Goal: Task Accomplishment & Management: Manage account settings

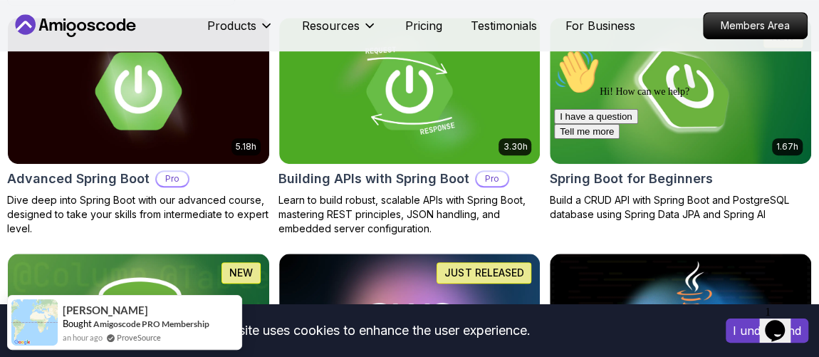
scroll to position [429, 0]
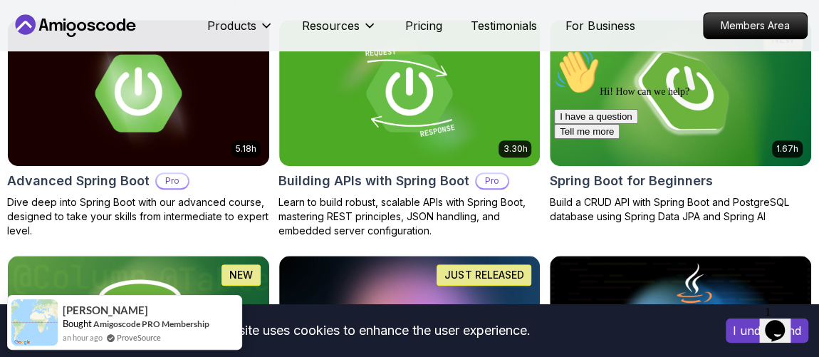
click at [633, 89] on div "Hi! How can we help? I have a question Tell me more" at bounding box center [682, 94] width 256 height 90
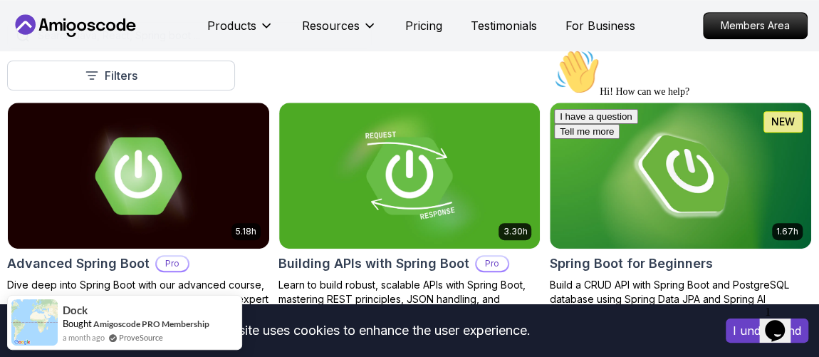
scroll to position [344, 0]
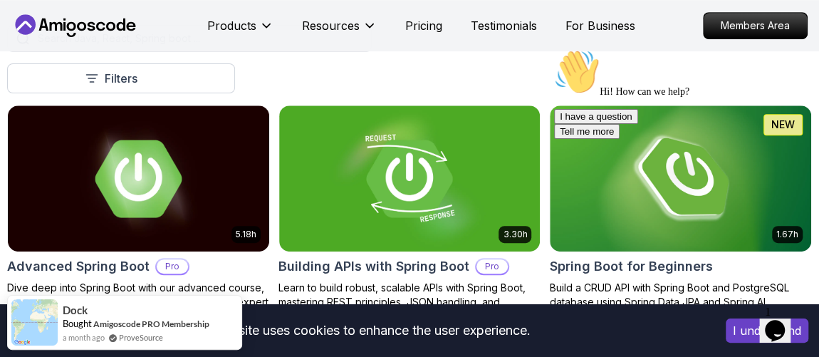
click at [703, 49] on div at bounding box center [682, 49] width 256 height 0
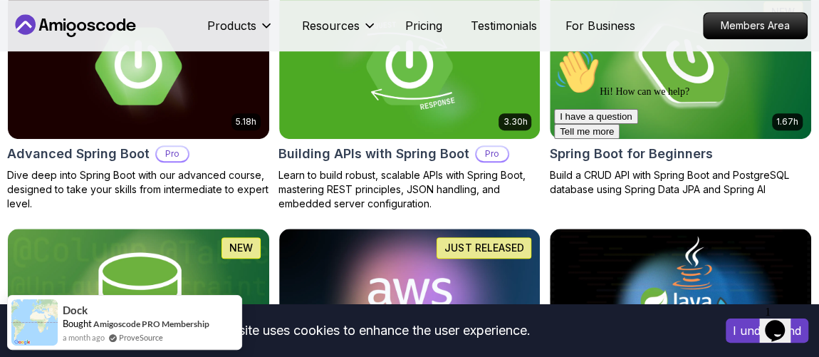
click at [629, 49] on div at bounding box center [682, 49] width 256 height 0
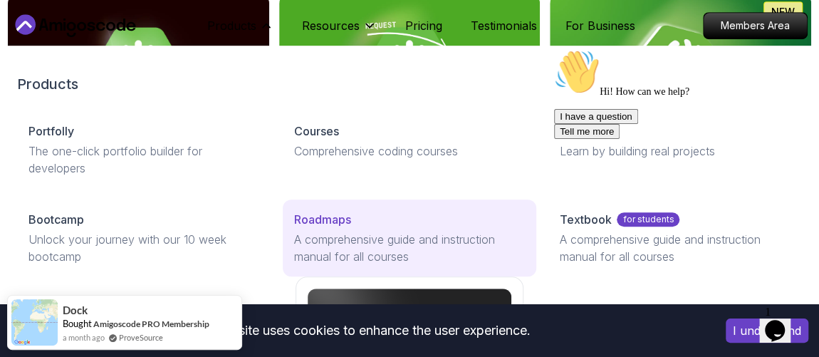
drag, startPoint x: 352, startPoint y: 32, endPoint x: 397, endPoint y: 249, distance: 221.6
click at [377, 40] on div "Products Products Portfolly The one-click portfolio builder for developers Cour…" at bounding box center [291, 25] width 169 height 28
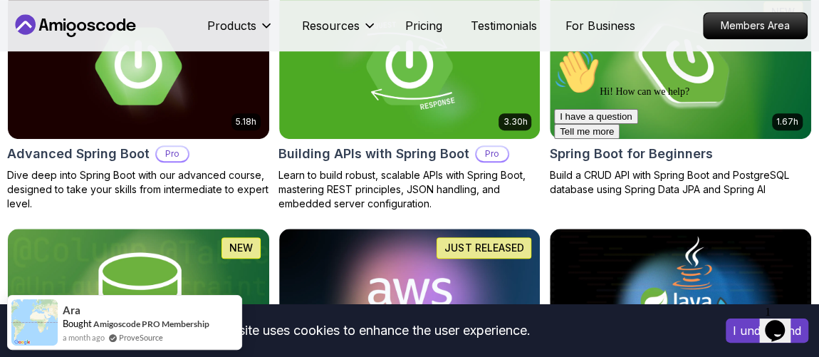
click at [696, 133] on div "Hi! How can we help? I have a question Tell me more" at bounding box center [682, 94] width 256 height 90
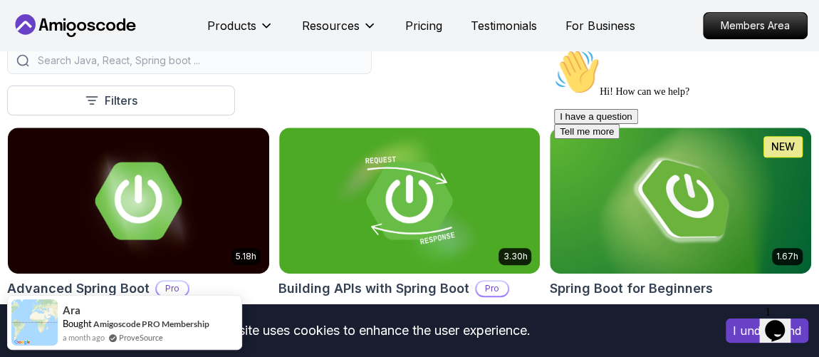
scroll to position [320, 0]
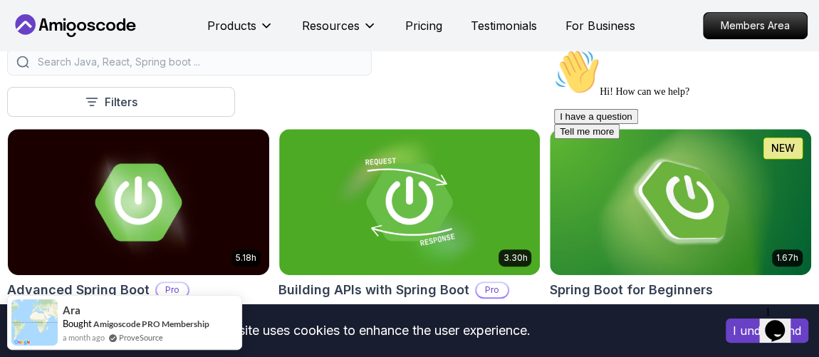
click at [736, 137] on div "Hi! How can we help? I have a question Tell me more" at bounding box center [682, 94] width 256 height 90
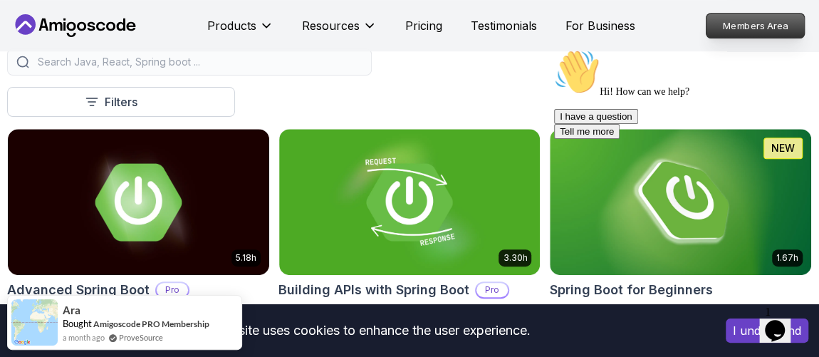
click at [747, 19] on p "Members Area" at bounding box center [755, 26] width 98 height 24
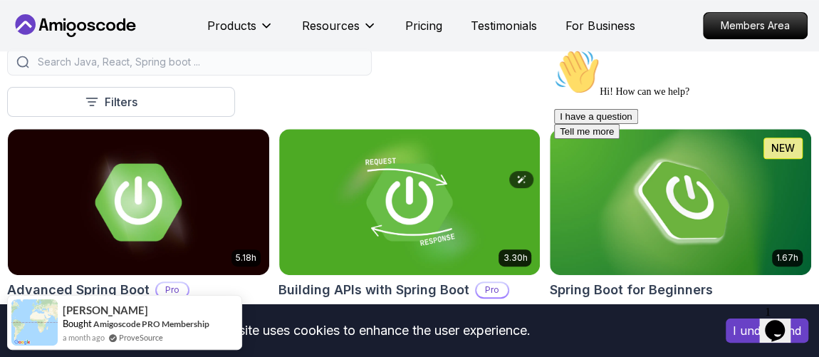
scroll to position [441, 0]
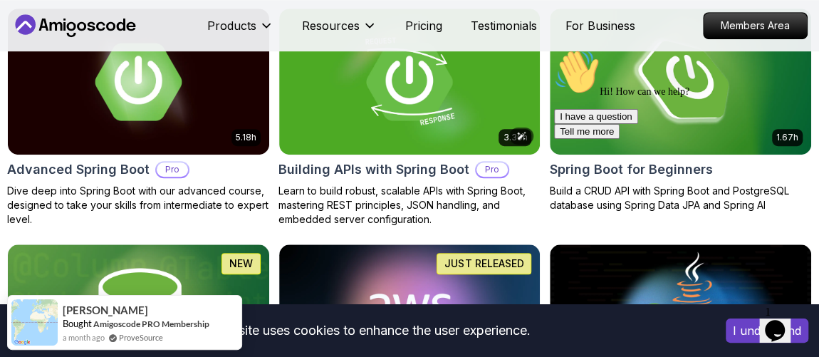
click at [560, 139] on div "Hi! How can we help? I have a question Tell me more" at bounding box center [682, 94] width 256 height 90
click at [589, 139] on div "Hi! How can we help? I have a question Tell me more" at bounding box center [682, 94] width 256 height 90
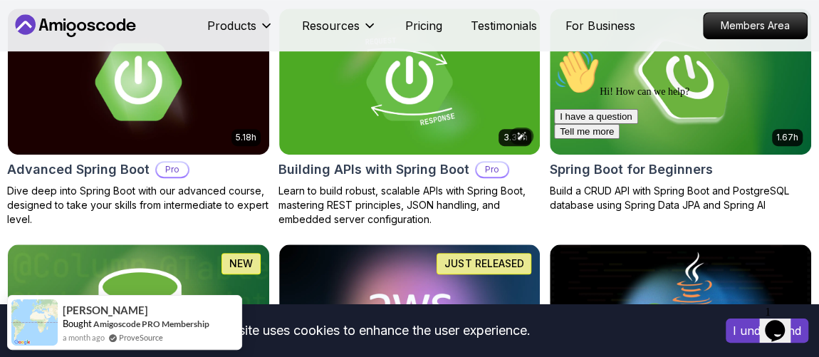
click at [589, 139] on div "Hi! How can we help? I have a question Tell me more" at bounding box center [682, 94] width 256 height 90
click at [646, 49] on div at bounding box center [682, 49] width 256 height 0
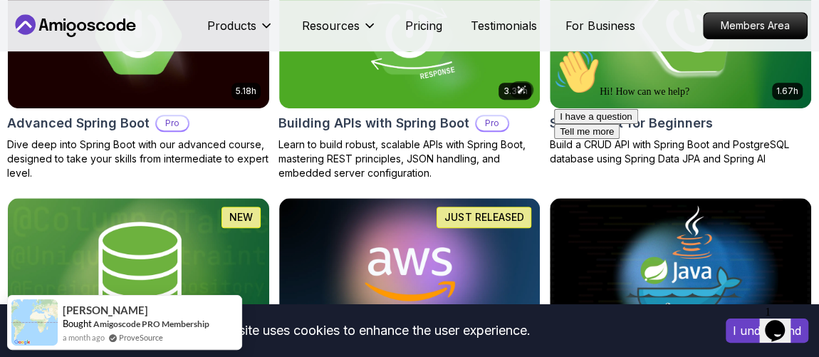
scroll to position [493, 0]
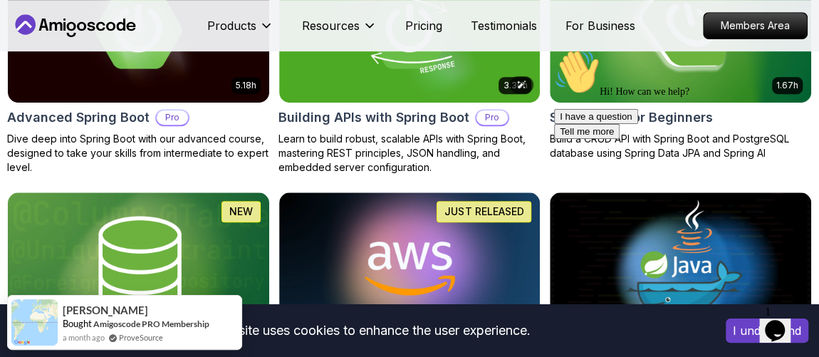
click at [671, 139] on div "Hi! How can we help? I have a question Tell me more" at bounding box center [682, 94] width 256 height 90
